Goal: Transaction & Acquisition: Purchase product/service

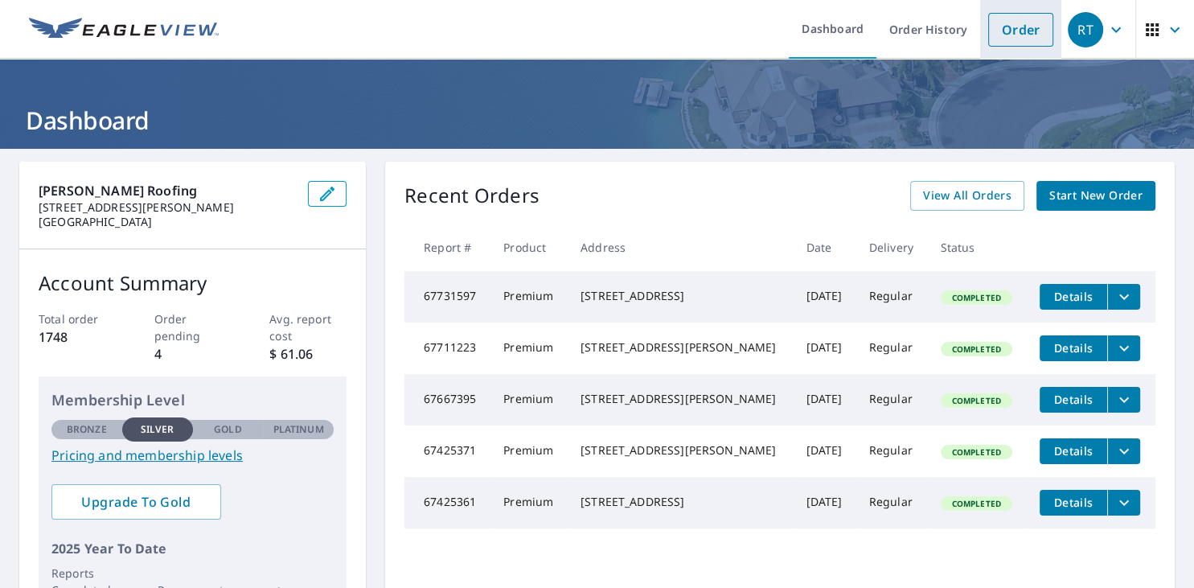
click at [1016, 30] on link "Order" at bounding box center [1020, 30] width 65 height 34
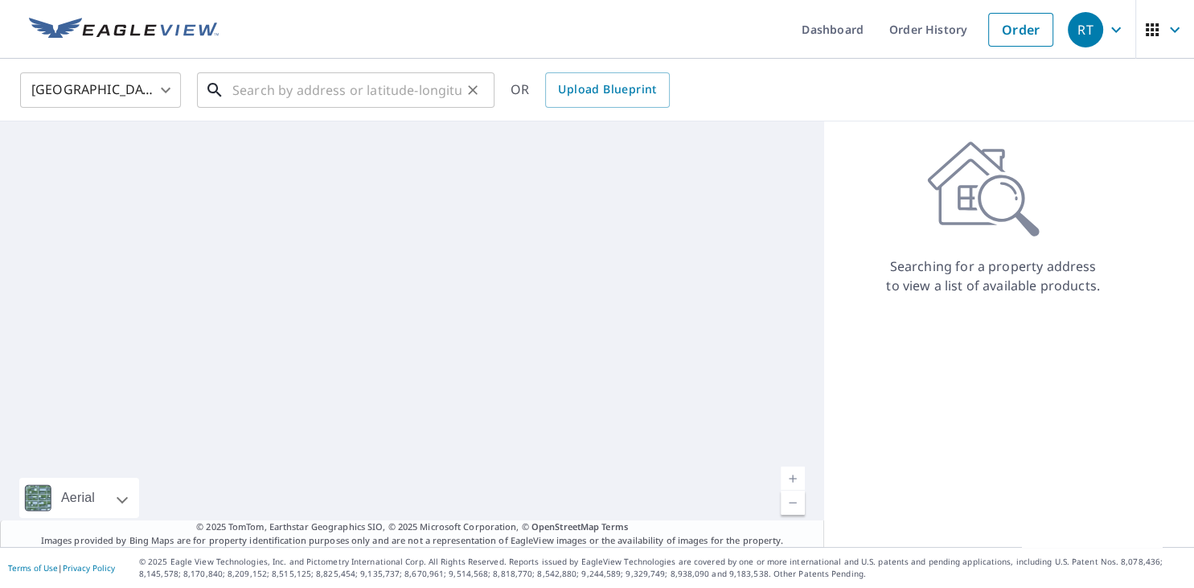
click at [252, 92] on input "text" at bounding box center [346, 90] width 229 height 45
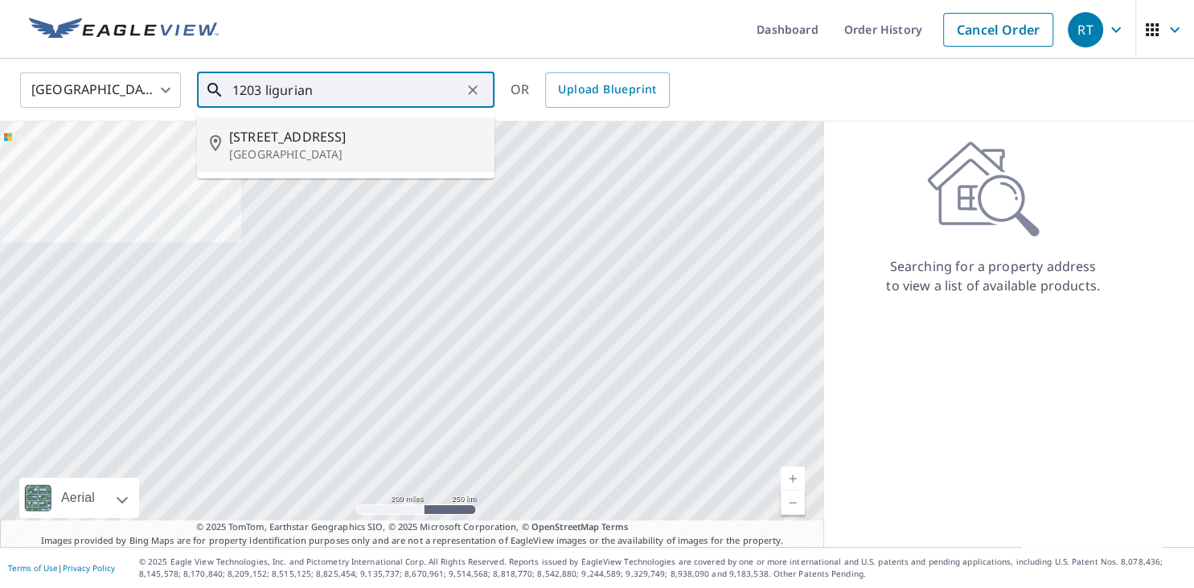
click at [272, 138] on span "[STREET_ADDRESS]" at bounding box center [355, 136] width 252 height 19
type input "[STREET_ADDRESS]"
